Goal: Check status: Check status

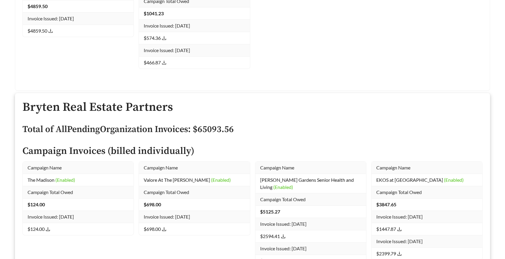
scroll to position [7057, 0]
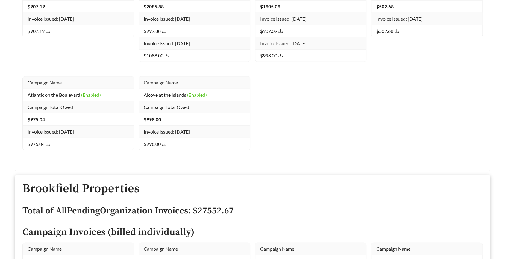
drag, startPoint x: 386, startPoint y: 228, endPoint x: 162, endPoint y: 128, distance: 245.6
drag, startPoint x: 420, startPoint y: 223, endPoint x: 377, endPoint y: 119, distance: 113.2
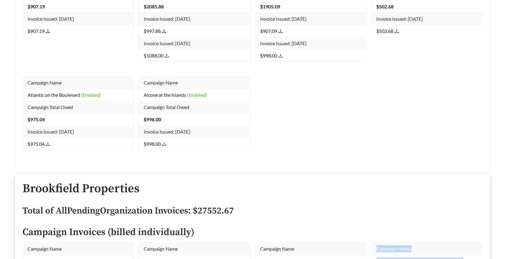
copy tbody "Campaign Name [PERSON_NAME] (Deactivated) Campaign Total Owed $ 6444.71 Invoice…"
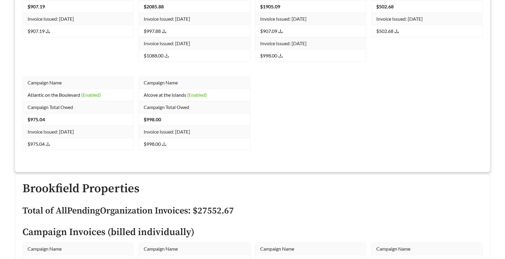
scroll to position [14713, 0]
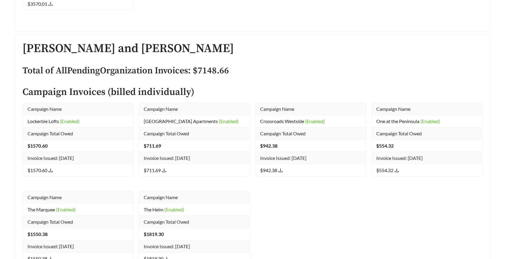
scroll to position [14067, 0]
